Goal: Information Seeking & Learning: Learn about a topic

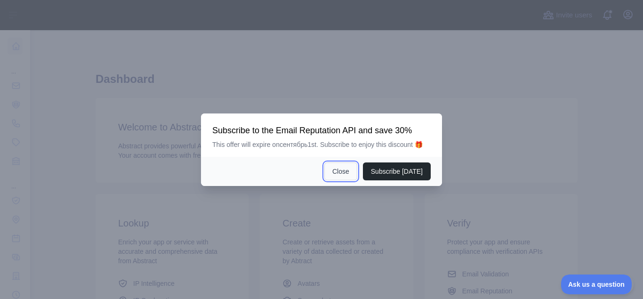
click at [342, 170] on button "Close" at bounding box center [340, 171] width 33 height 18
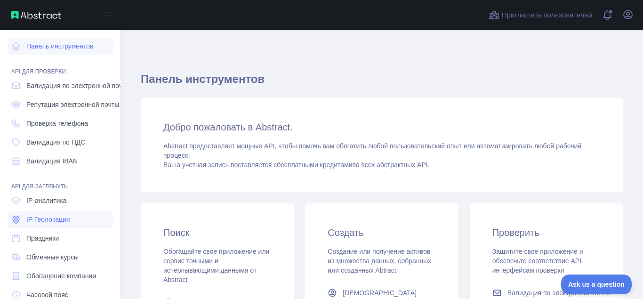
click at [47, 217] on span "IP Геолокация" at bounding box center [48, 219] width 44 height 9
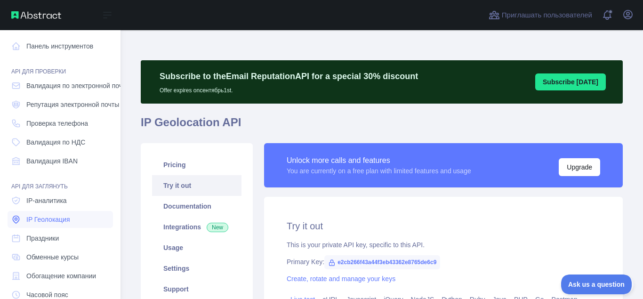
type textarea "**********"
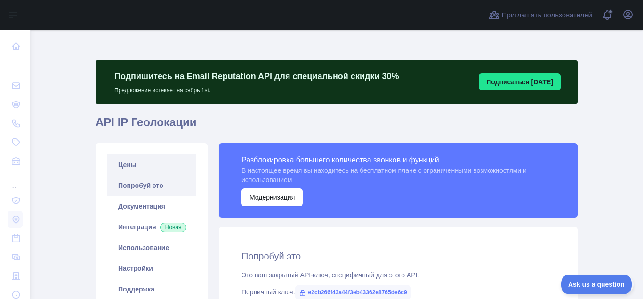
click at [123, 163] on link "Цены" at bounding box center [151, 164] width 89 height 21
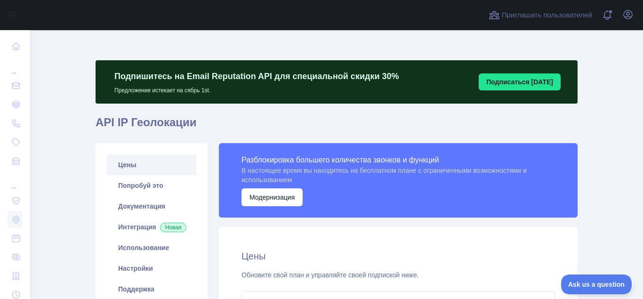
click at [130, 165] on link "Цены" at bounding box center [151, 164] width 89 height 21
click at [129, 165] on link "Цены" at bounding box center [151, 164] width 89 height 21
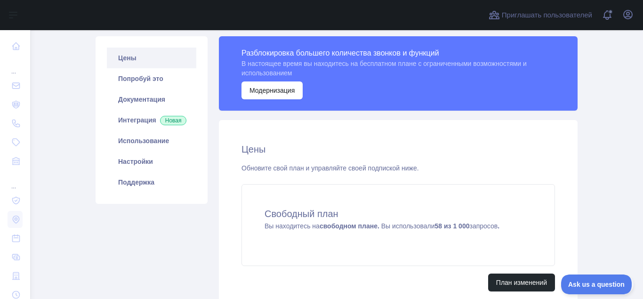
scroll to position [119, 0]
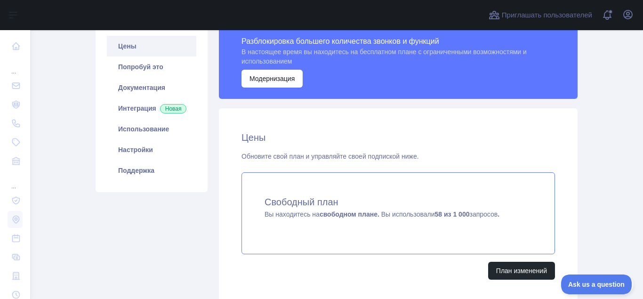
click at [352, 216] on strong "свободном плане." at bounding box center [350, 214] width 60 height 8
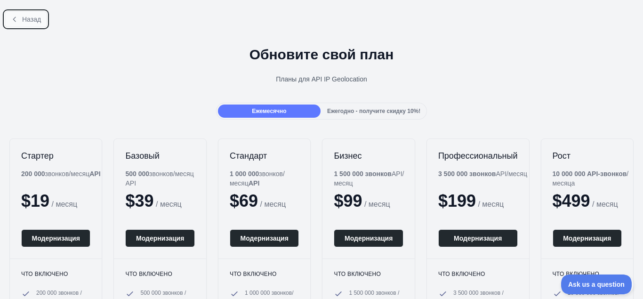
click at [20, 18] on button "Назад" at bounding box center [26, 19] width 42 height 16
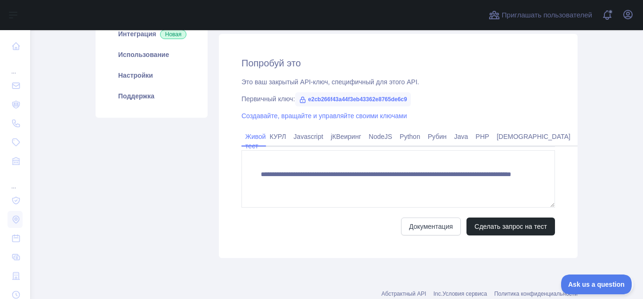
scroll to position [209, 0]
